Goal: Task Accomplishment & Management: Complete application form

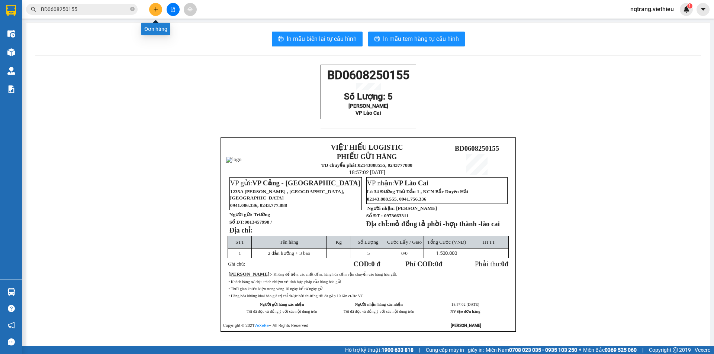
click at [156, 8] on icon "plus" at bounding box center [155, 9] width 5 height 5
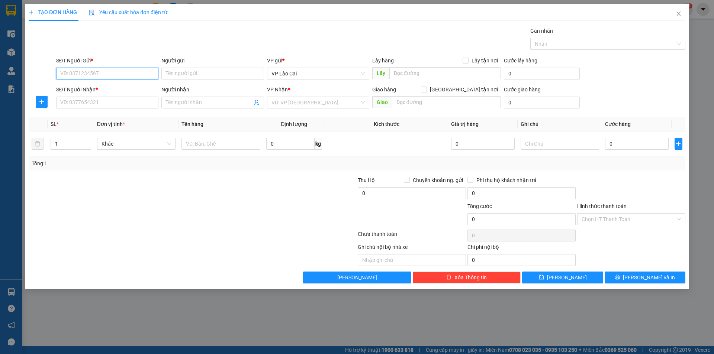
click at [123, 77] on input "SĐT Người Gửi *" at bounding box center [107, 74] width 102 height 12
click at [137, 75] on input "SĐT Người Gửi *" at bounding box center [107, 74] width 102 height 12
type input "0963611698"
click at [201, 71] on input "Người gửi" at bounding box center [212, 74] width 102 height 12
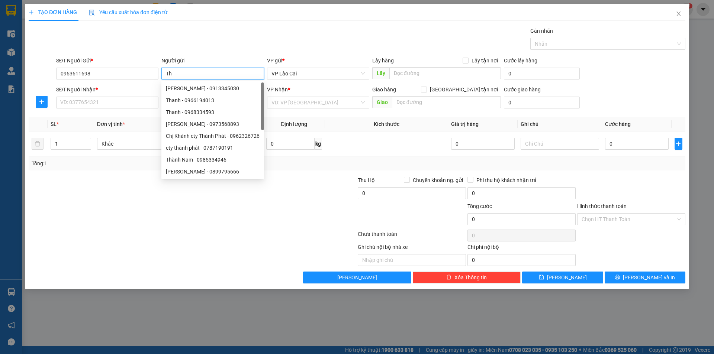
type input "T"
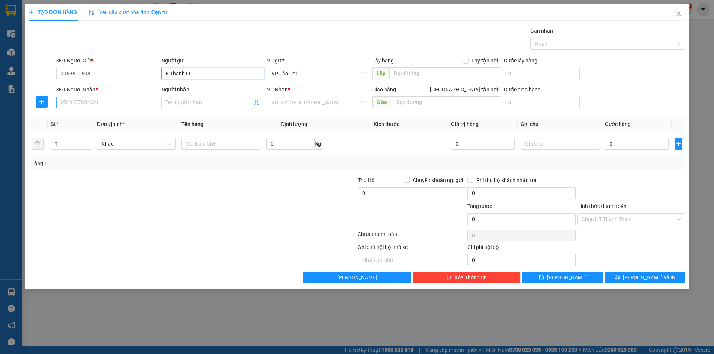
type input "E Thanh LC"
click at [137, 104] on input "SĐT Người Nhận *" at bounding box center [107, 103] width 102 height 12
type input "0982605209"
click at [189, 102] on input "Người nhận" at bounding box center [209, 103] width 86 height 8
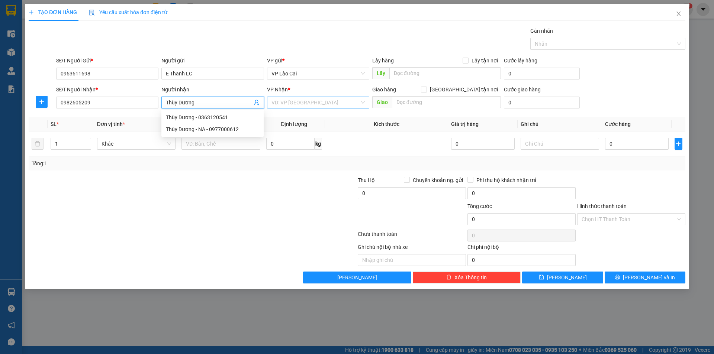
type input "Thùy Dương"
click at [284, 106] on input "search" at bounding box center [315, 102] width 88 height 11
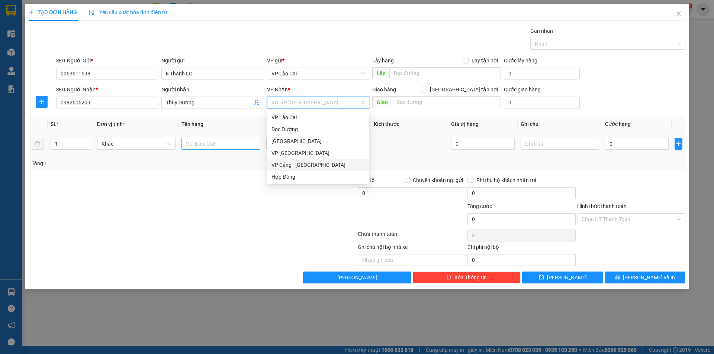
drag, startPoint x: 301, startPoint y: 164, endPoint x: 229, endPoint y: 147, distance: 73.1
click at [299, 164] on div "VP Cảng - [GEOGRAPHIC_DATA]" at bounding box center [317, 165] width 93 height 8
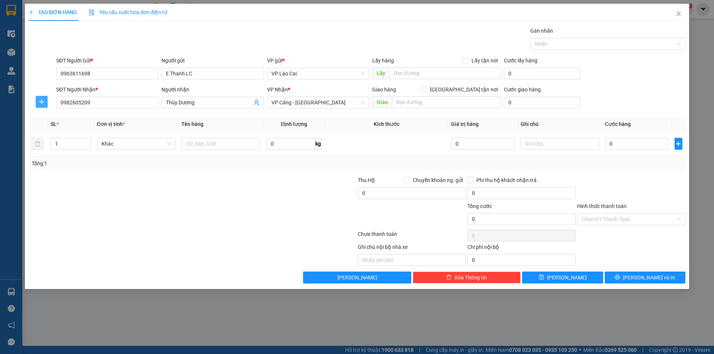
click at [39, 100] on icon "plus" at bounding box center [42, 102] width 6 height 6
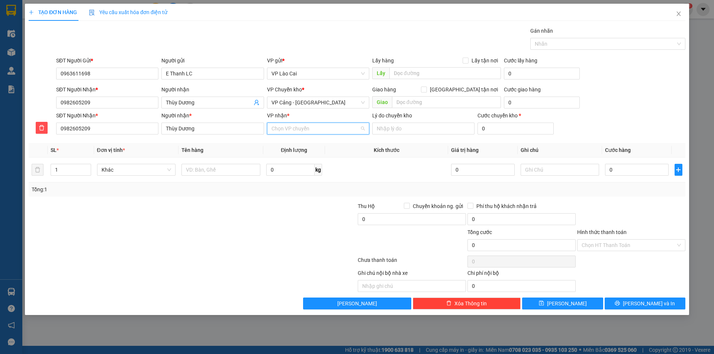
click at [336, 131] on input "VP nhận *" at bounding box center [315, 128] width 88 height 11
click at [294, 178] on div "VP [GEOGRAPHIC_DATA]" at bounding box center [317, 179] width 93 height 8
click at [426, 90] on input "[GEOGRAPHIC_DATA] tận nơi" at bounding box center [423, 89] width 5 height 5
checkbox input "true"
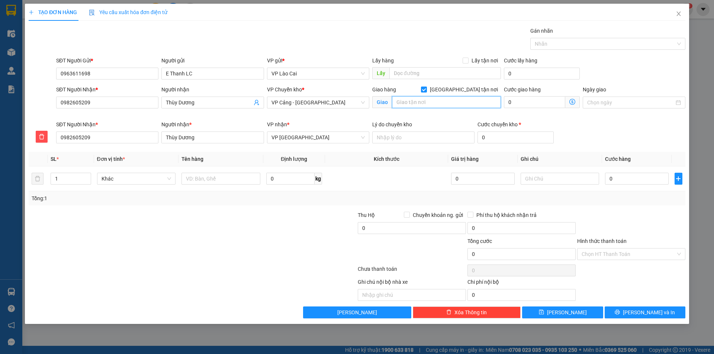
click at [452, 106] on input "text" at bounding box center [446, 102] width 109 height 12
click at [473, 102] on input "Chung cư [PERSON_NAME] ," at bounding box center [446, 102] width 109 height 12
drag, startPoint x: 472, startPoint y: 102, endPoint x: 369, endPoint y: 105, distance: 102.7
click at [369, 105] on div "SĐT Người Nhận * 0982605209 Người nhận Thùy Dương VP Chuyển kho * VP Cảng - [GE…" at bounding box center [371, 103] width 632 height 35
paste input "1, 357 Đ. [PERSON_NAME][STREET_ADDRESS]"
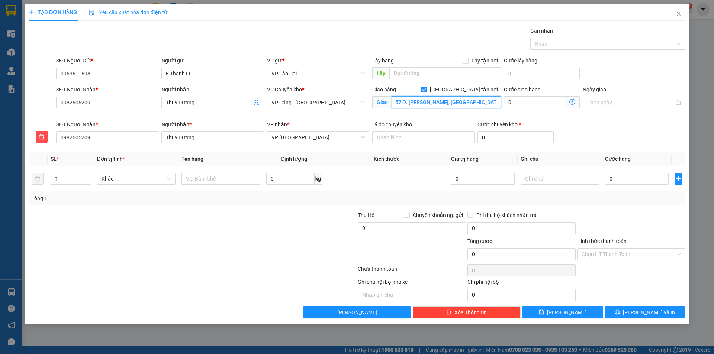
scroll to position [0, 97]
type input "[PERSON_NAME] cư [PERSON_NAME] 1, 357 Đ. [PERSON_NAME], [GEOGRAPHIC_DATA], [GEO…"
click at [539, 101] on input "0" at bounding box center [534, 102] width 61 height 12
type input "6"
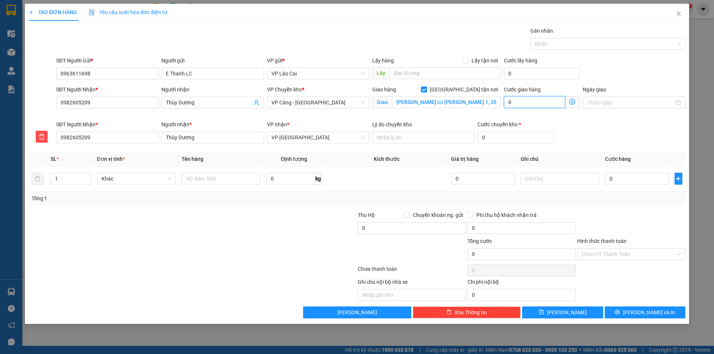
type input "6"
type input "63"
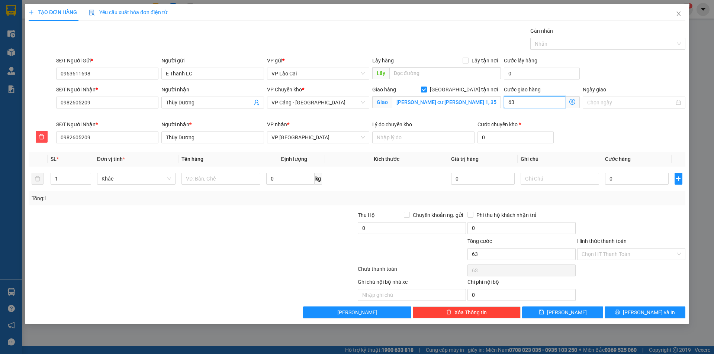
type input "630"
type input "6.300"
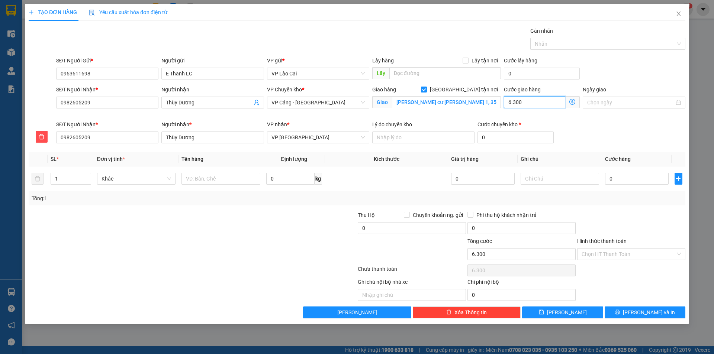
type input "63.000"
type input "630.000"
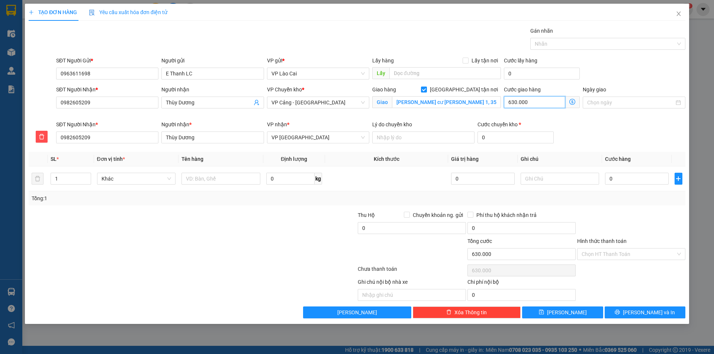
type input "630.000"
click at [622, 176] on input "0" at bounding box center [636, 179] width 63 height 12
type input "1"
type input "630.001"
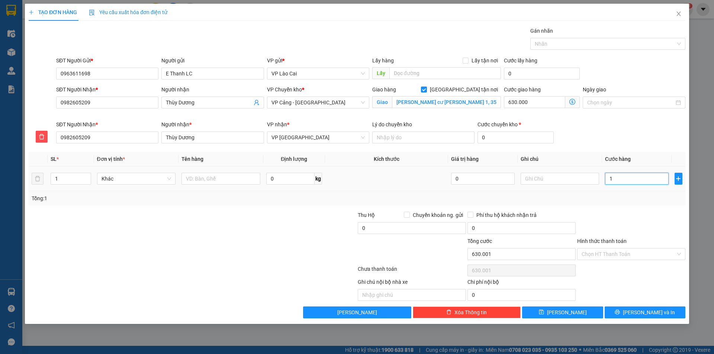
type input "10"
type input "630.010"
type input "100"
type input "630.100"
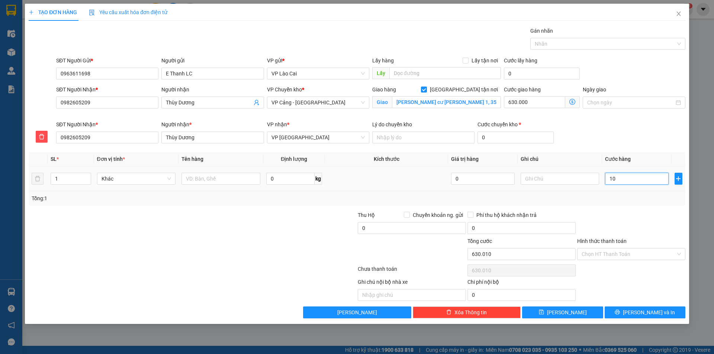
type input "630.100"
type input "1.000"
type input "631.000"
type input "10.000"
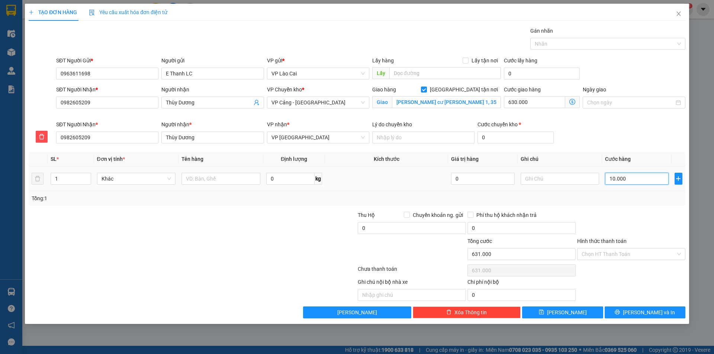
type input "640.000"
type input "100.000"
type input "730.000"
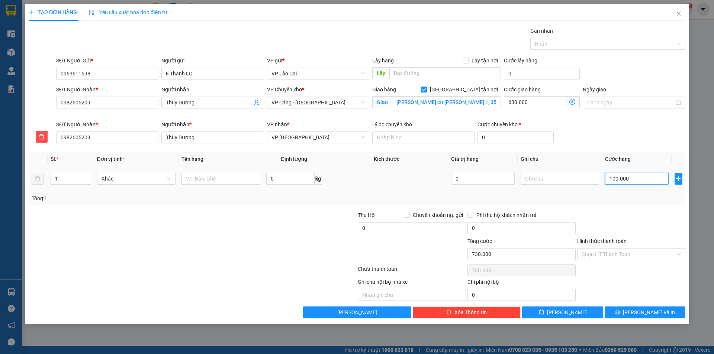
type input "1.000.000"
type input "1.630.000"
type input "1.000.000"
click at [206, 180] on input "text" at bounding box center [220, 179] width 79 height 12
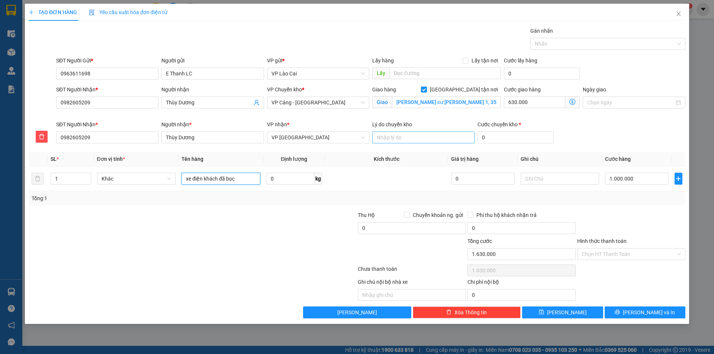
type input "xe điện khách đã bọc"
click at [427, 140] on input "Lý do chuyển kho" at bounding box center [423, 138] width 102 height 12
click at [386, 138] on input "Hn_SG" at bounding box center [423, 138] width 102 height 12
type input "Hn-SG"
click at [499, 141] on input "0" at bounding box center [516, 138] width 76 height 12
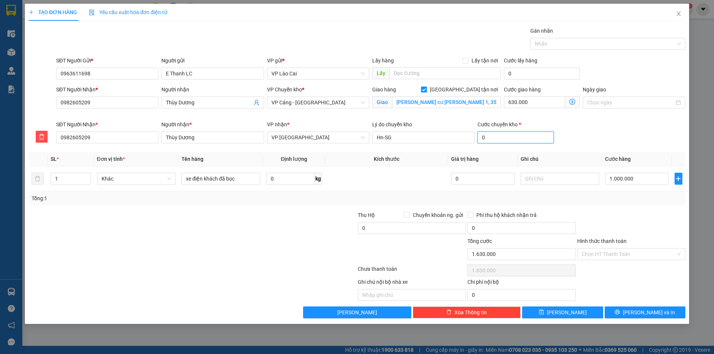
type input "1.630.008"
type input "8"
type input "1.630.080"
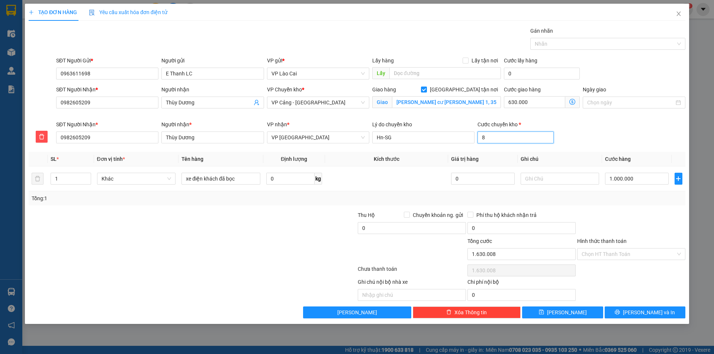
type input "80"
type input "1.630.800"
type input "800"
type input "1.638.000"
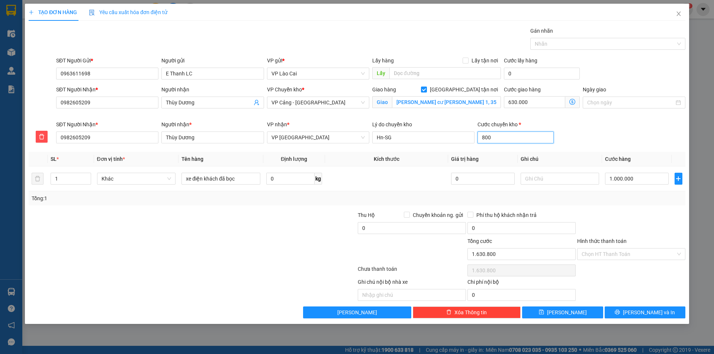
type input "1.638.000"
type input "80000"
type input "1.710.000"
type input "2.430.000"
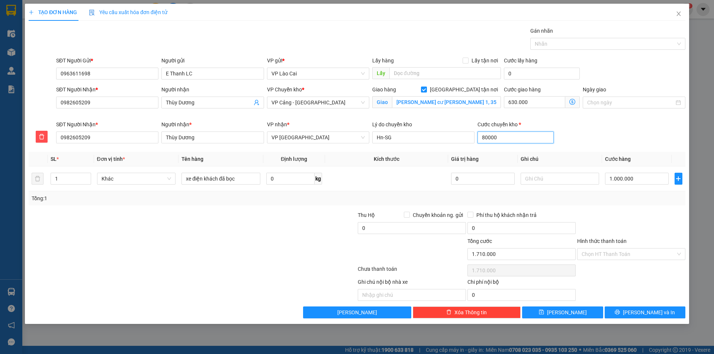
type input "2.430.000"
type input "800.000"
click at [639, 174] on input "1.000.000" at bounding box center [636, 179] width 63 height 12
type input "2"
type input "1.430.002"
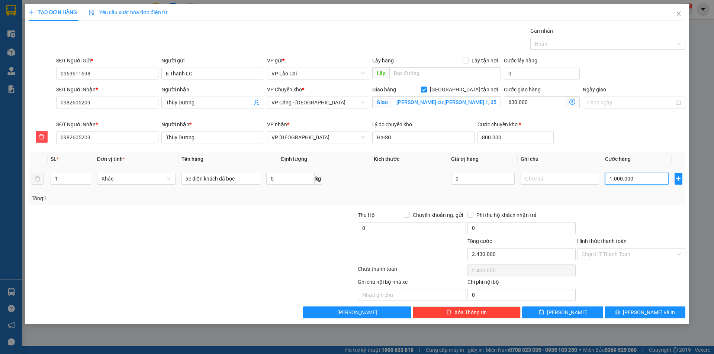
type input "1.430.002"
type input "20"
type input "1.430.020"
type input "200"
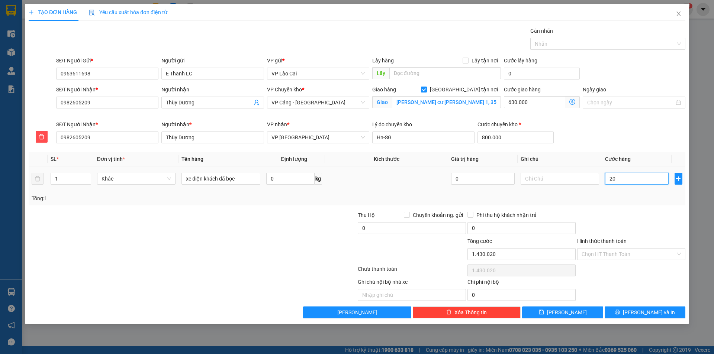
type input "1.430.200"
type input "2.000"
type input "1.432.000"
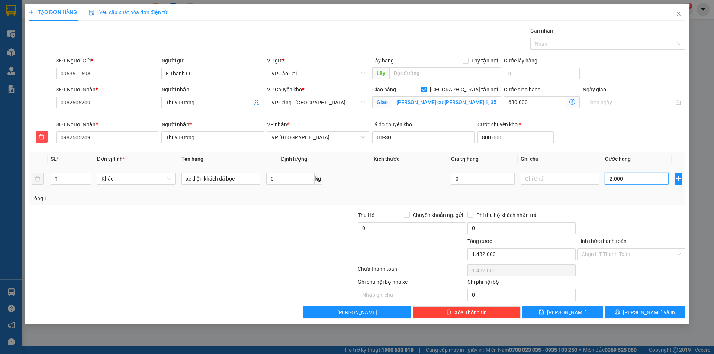
type input "20.000"
type input "1.450.000"
type input "200.000"
type input "1.630.000"
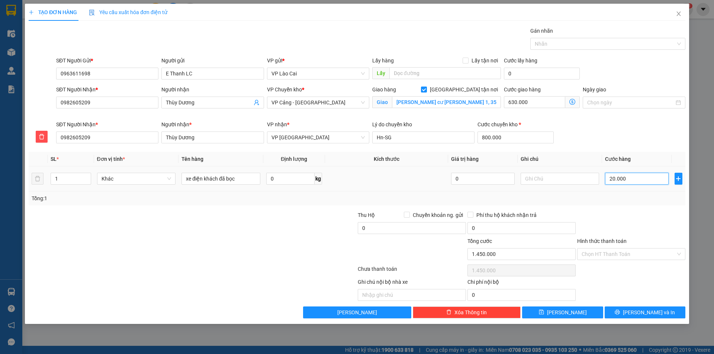
type input "1.630.000"
type input "200.000"
click at [641, 311] on span "[PERSON_NAME] và In" at bounding box center [649, 313] width 52 height 8
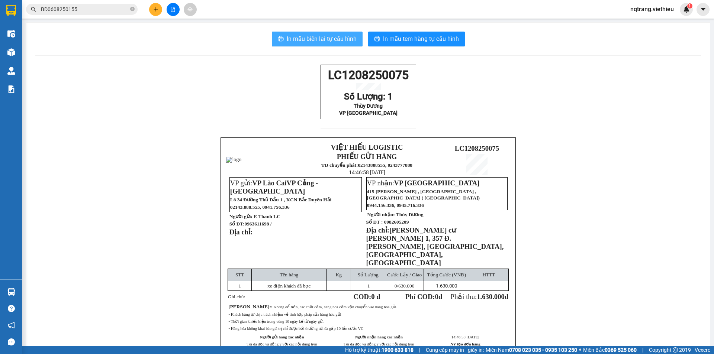
click at [329, 39] on span "In mẫu biên lai tự cấu hình" at bounding box center [322, 38] width 70 height 9
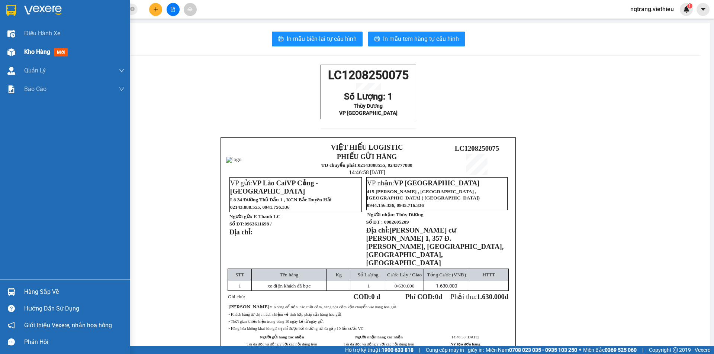
click at [36, 51] on span "Kho hàng" at bounding box center [37, 51] width 26 height 7
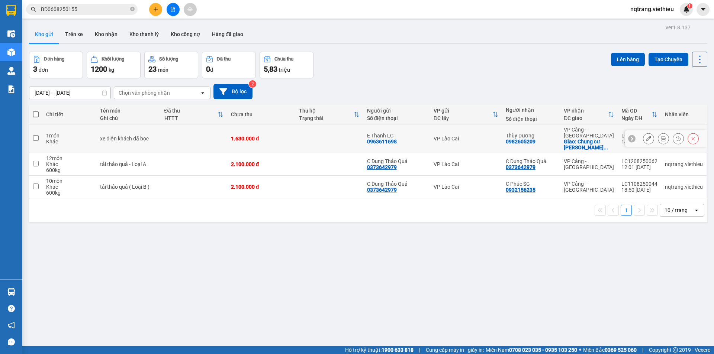
click at [646, 137] on button at bounding box center [648, 138] width 10 height 13
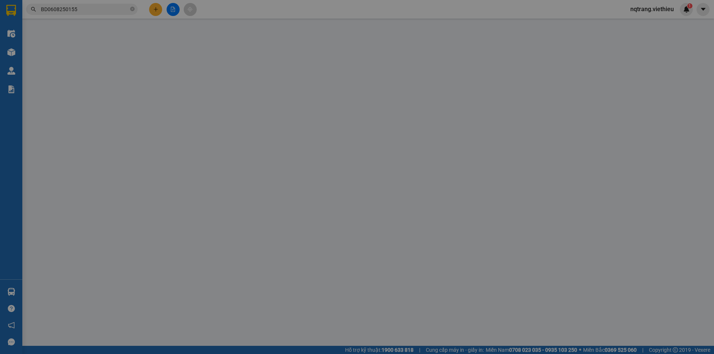
type input "0963611698"
type input "E Thanh LC"
type input "0982605209"
type input "Thùy Dương"
checkbox input "true"
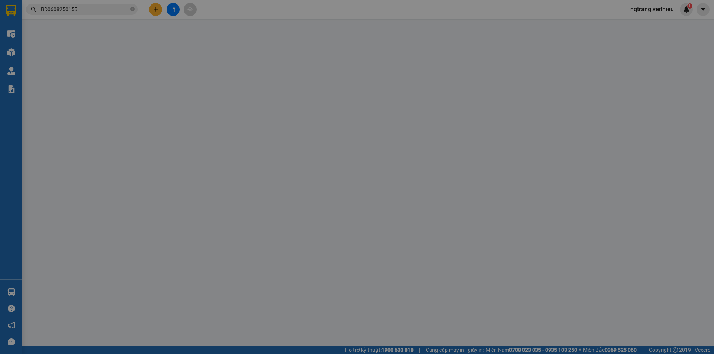
type input "[PERSON_NAME] cư [PERSON_NAME] 1, 357 Đ. [PERSON_NAME], [GEOGRAPHIC_DATA], [GEO…"
type input "1.630.000"
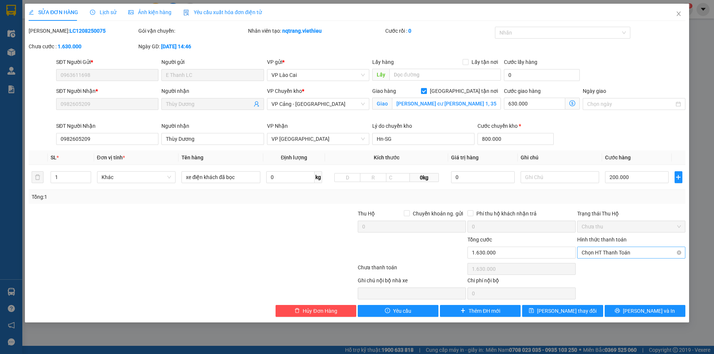
click at [608, 254] on span "Chọn HT Thanh Toán" at bounding box center [631, 252] width 99 height 11
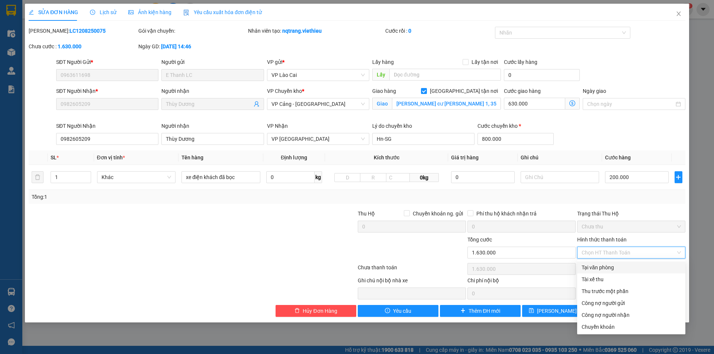
click at [600, 268] on div "Tại văn phòng" at bounding box center [631, 268] width 99 height 8
type input "0"
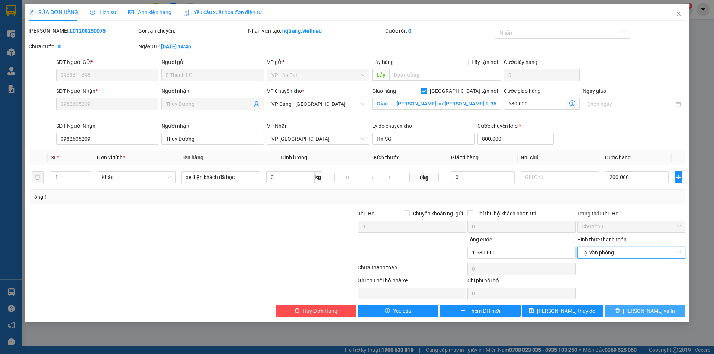
click at [646, 312] on span "[PERSON_NAME] và In" at bounding box center [649, 311] width 52 height 8
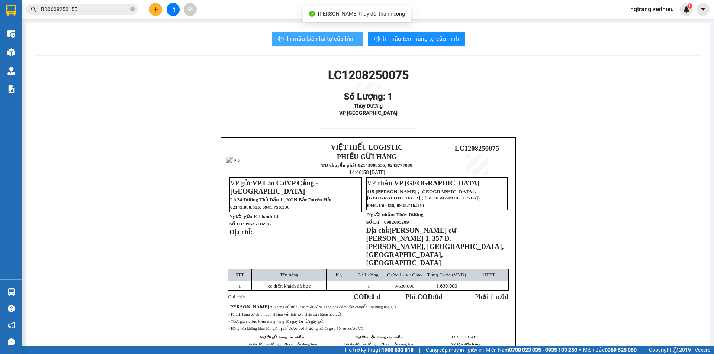
click at [316, 39] on span "In mẫu biên lai tự cấu hình" at bounding box center [322, 38] width 70 height 9
click at [325, 36] on span "In mẫu biên lai tự cấu hình" at bounding box center [322, 38] width 70 height 9
